Goal: Task Accomplishment & Management: Use online tool/utility

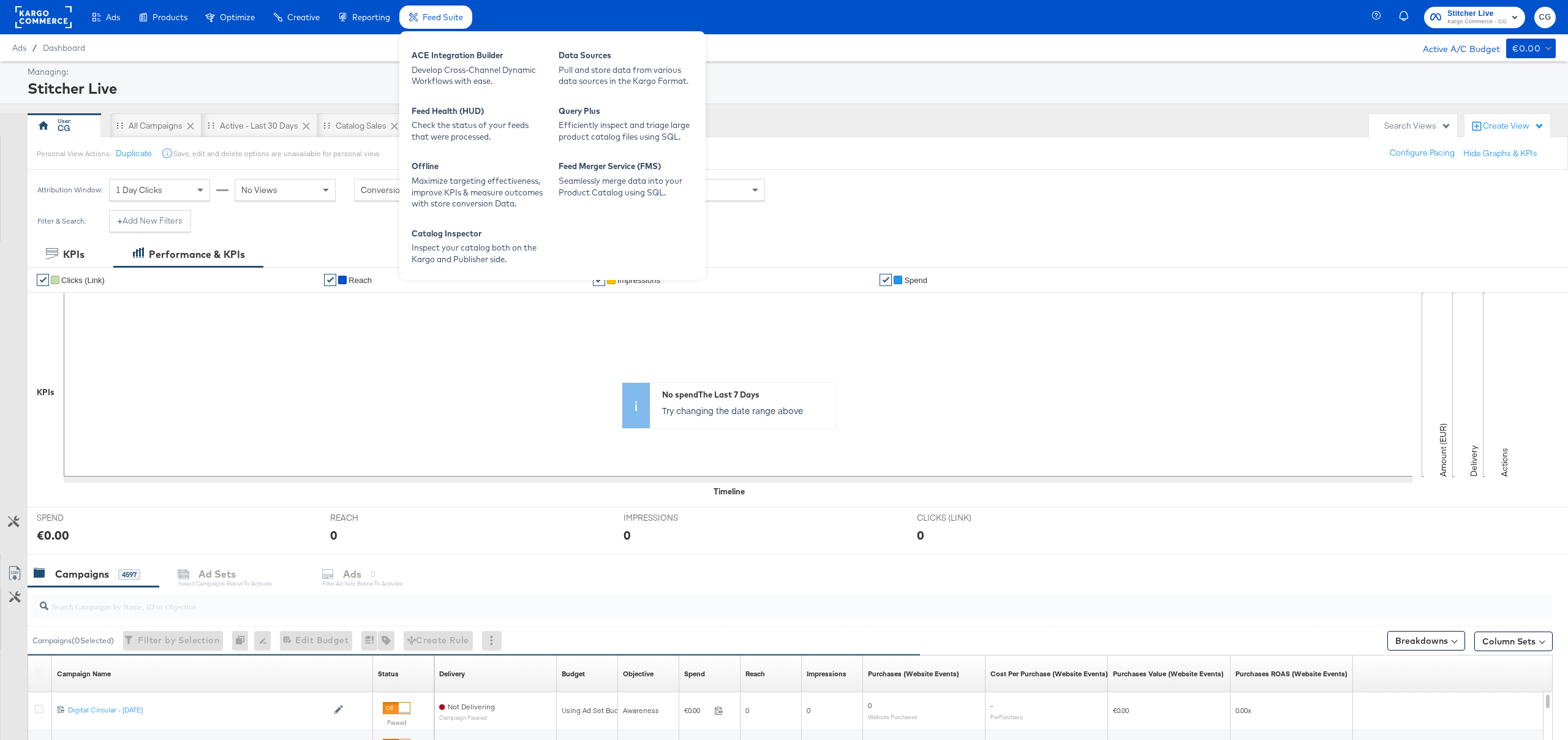
click at [442, 21] on span "Feed Suite" at bounding box center [443, 17] width 41 height 10
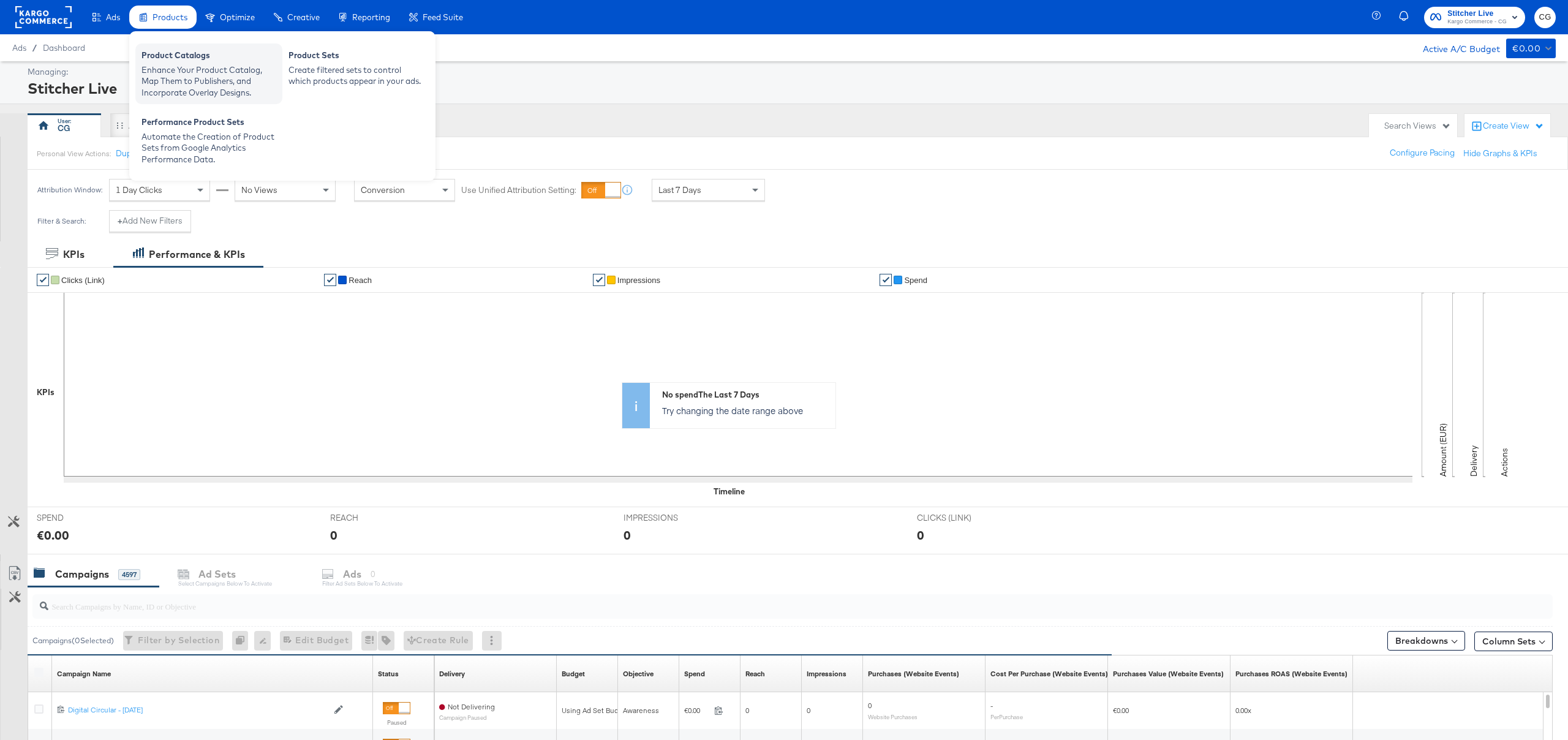
click at [177, 71] on div "Enhance Your Product Catalog, Map Them to Publishers, and Incorporate Overlay D…" at bounding box center [208, 81] width 134 height 35
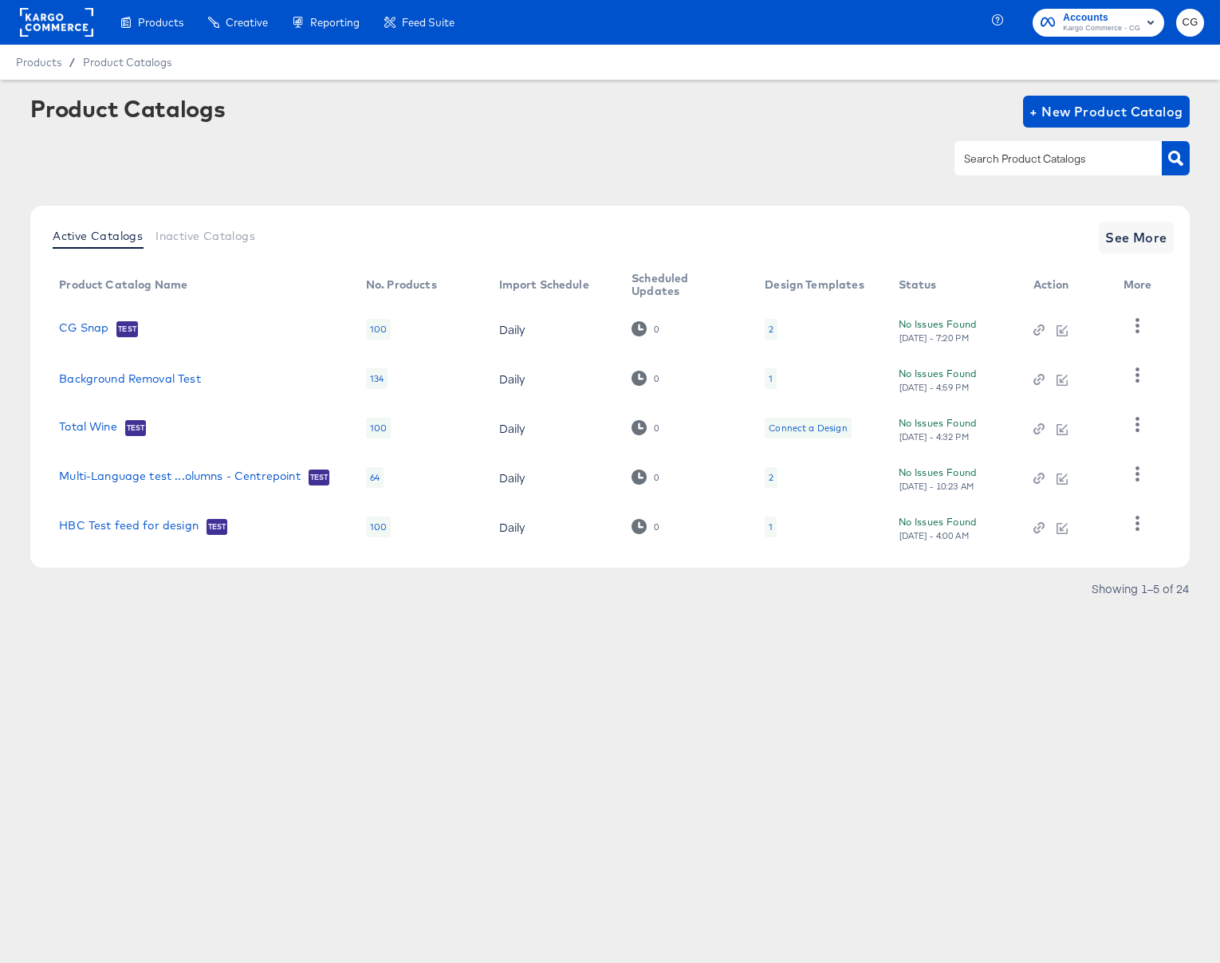
click at [670, 108] on div "Product Catalogs + New Product Catalog" at bounding box center [609, 112] width 1159 height 32
